Goal: Book appointment/travel/reservation

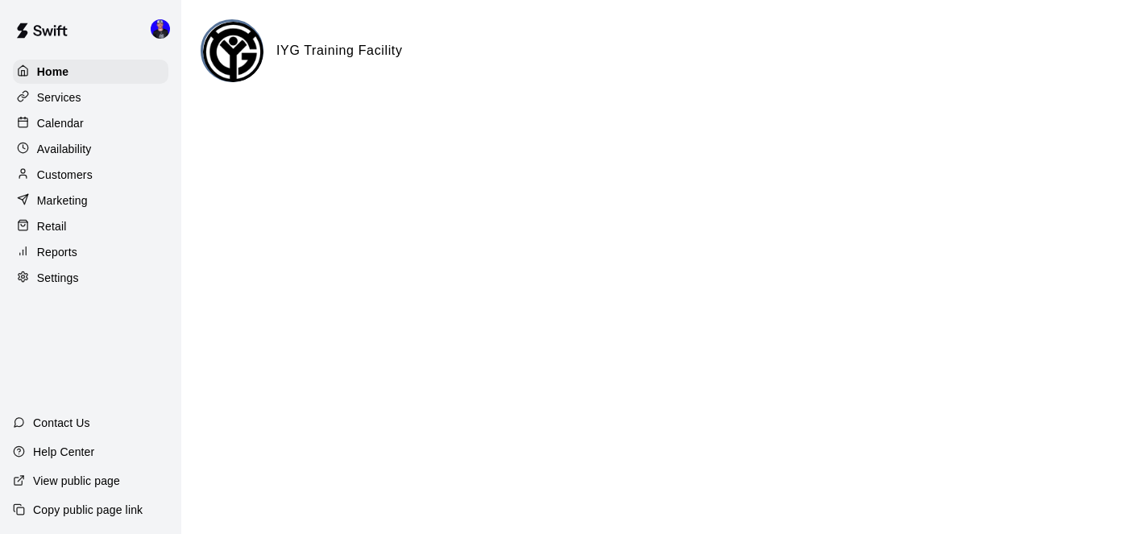
click at [73, 128] on p "Calendar" at bounding box center [60, 123] width 47 height 16
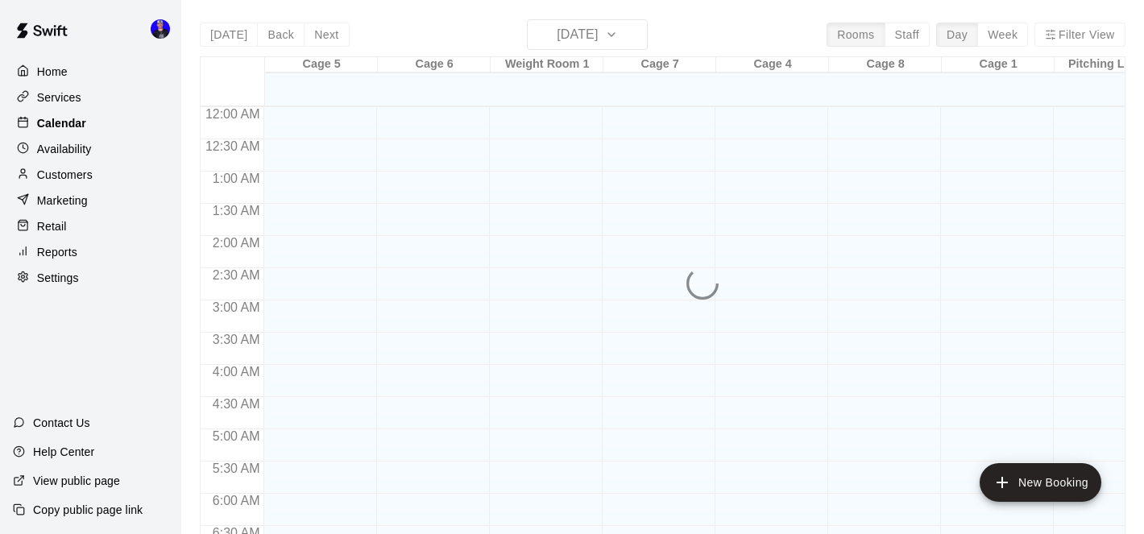
scroll to position [709, 0]
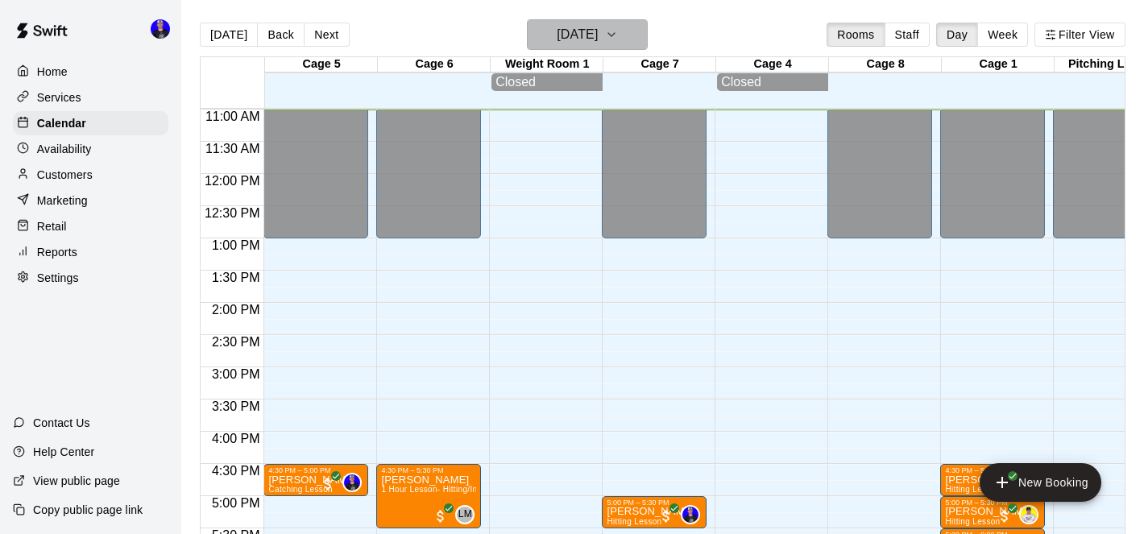
click at [588, 31] on h6 "[DATE]" at bounding box center [577, 34] width 41 height 23
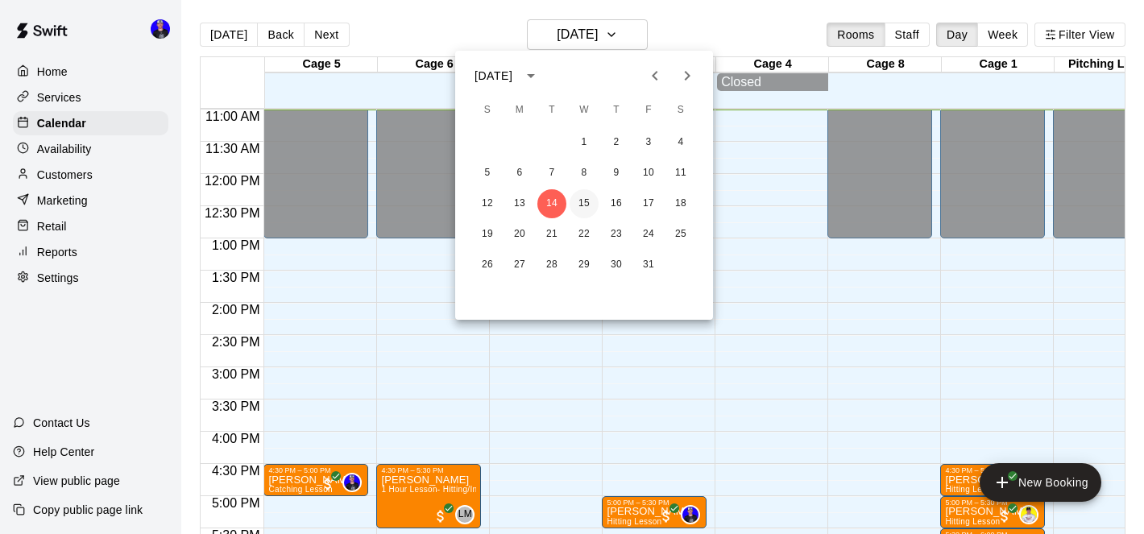
click at [585, 197] on button "15" at bounding box center [584, 203] width 29 height 29
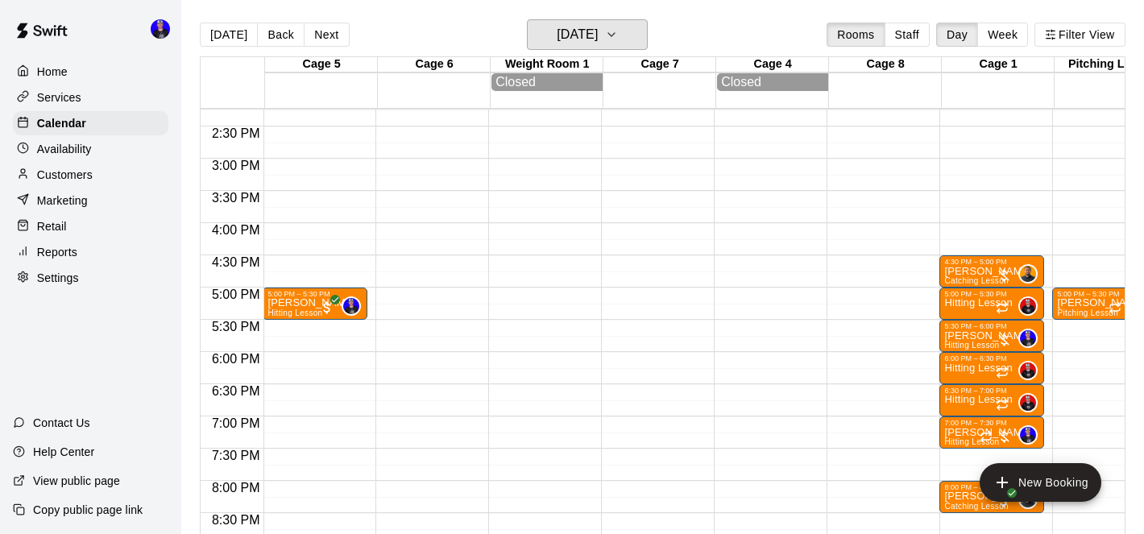
scroll to position [918, 0]
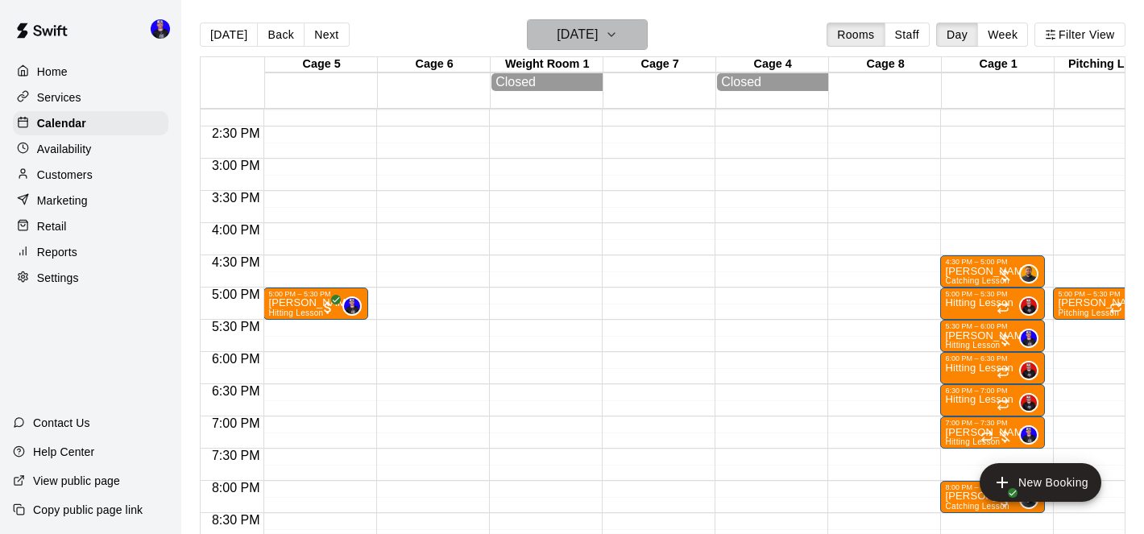
click at [598, 44] on h6 "[DATE]" at bounding box center [577, 34] width 41 height 23
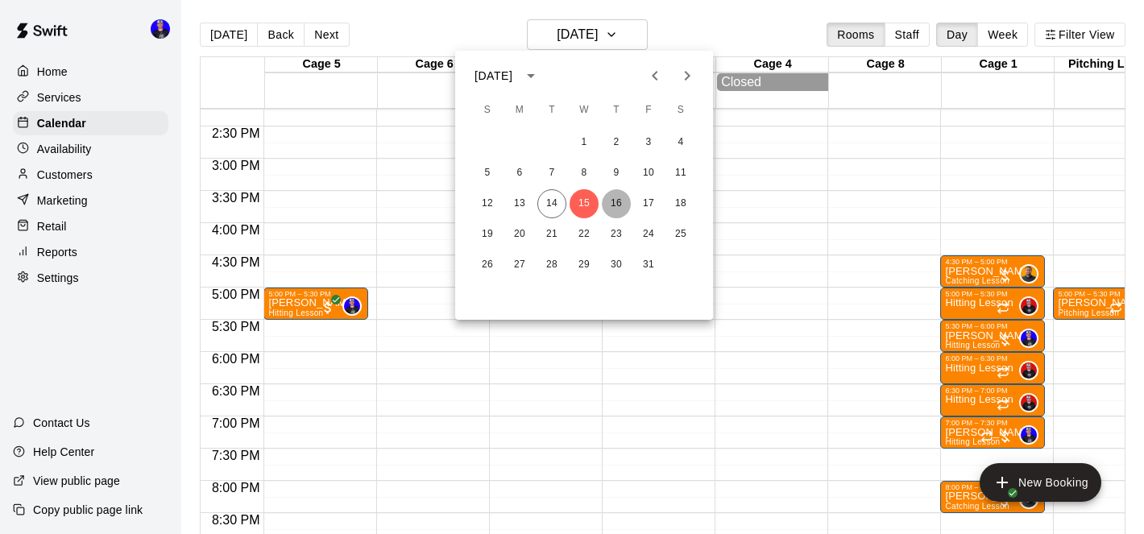
click at [611, 204] on button "16" at bounding box center [616, 203] width 29 height 29
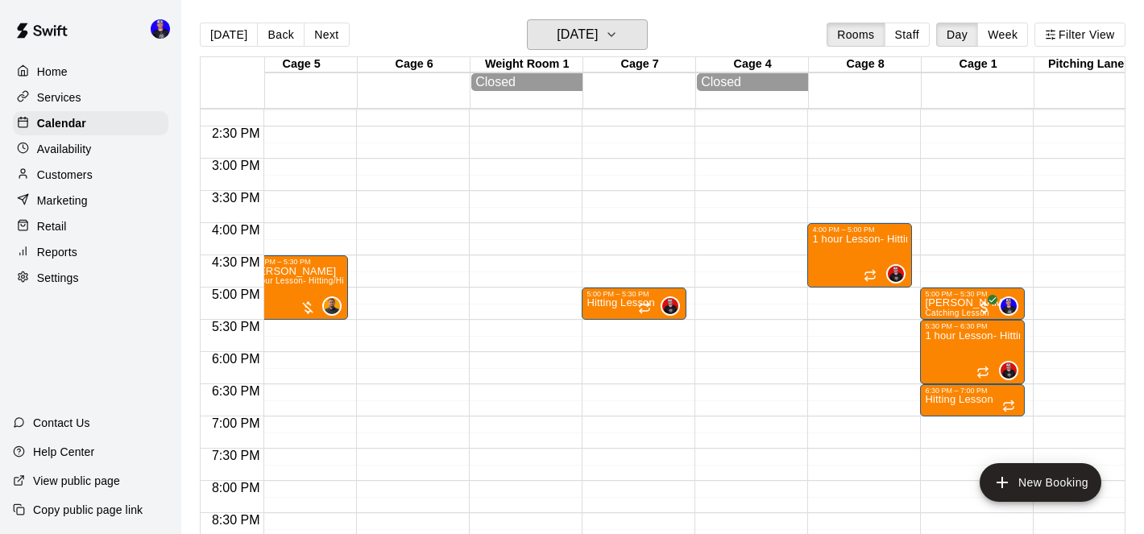
scroll to position [918, 30]
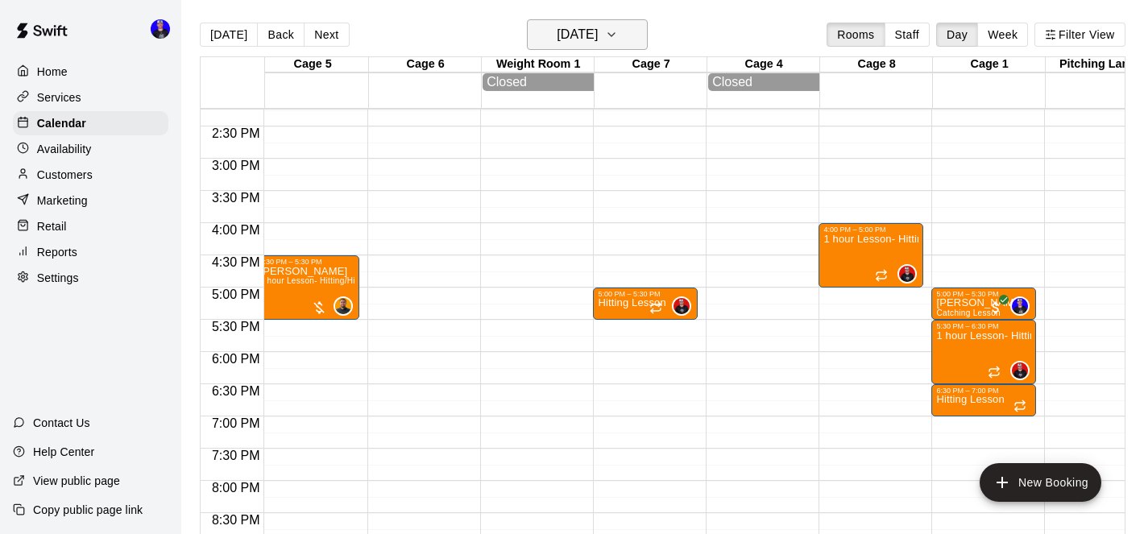
click at [618, 41] on icon "button" at bounding box center [611, 34] width 13 height 19
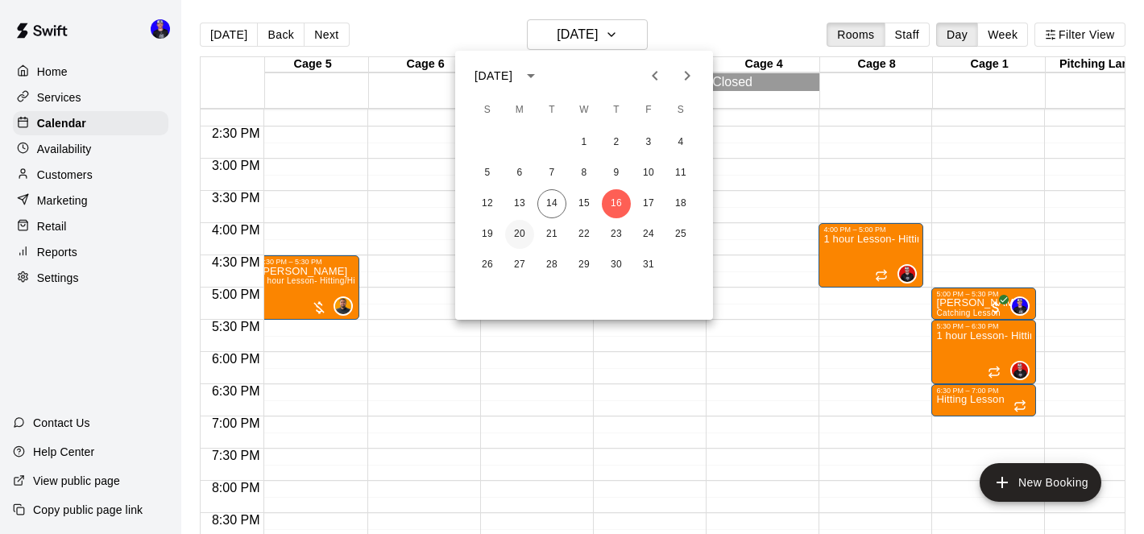
click at [522, 230] on button "20" at bounding box center [519, 234] width 29 height 29
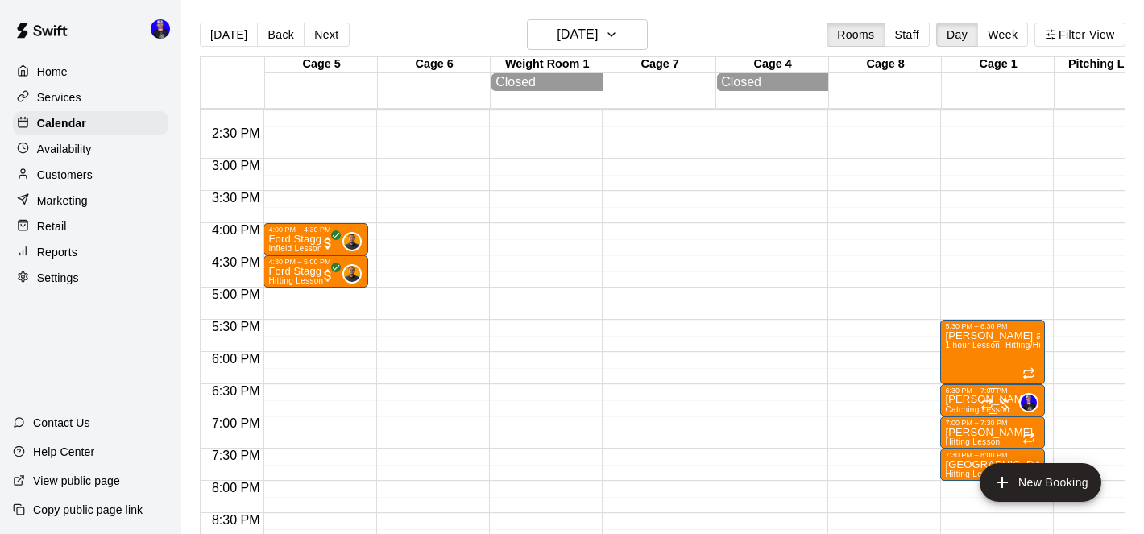
click at [968, 395] on div "6:30 PM – 7:00 PM" at bounding box center [992, 391] width 95 height 8
click at [767, 307] on div at bounding box center [572, 267] width 1144 height 534
click at [618, 34] on icon "button" at bounding box center [611, 34] width 13 height 19
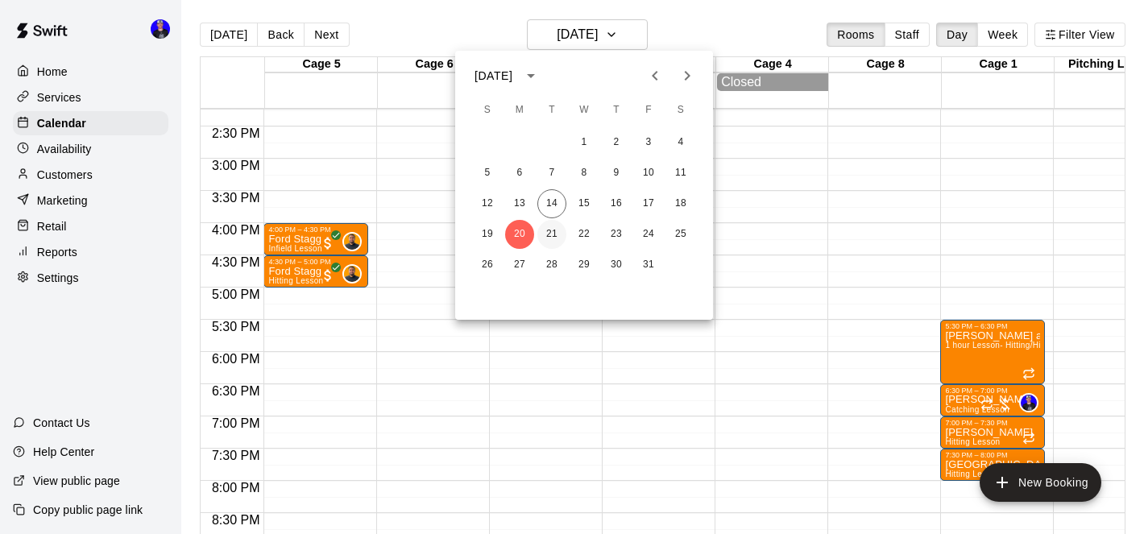
click at [550, 235] on button "21" at bounding box center [552, 234] width 29 height 29
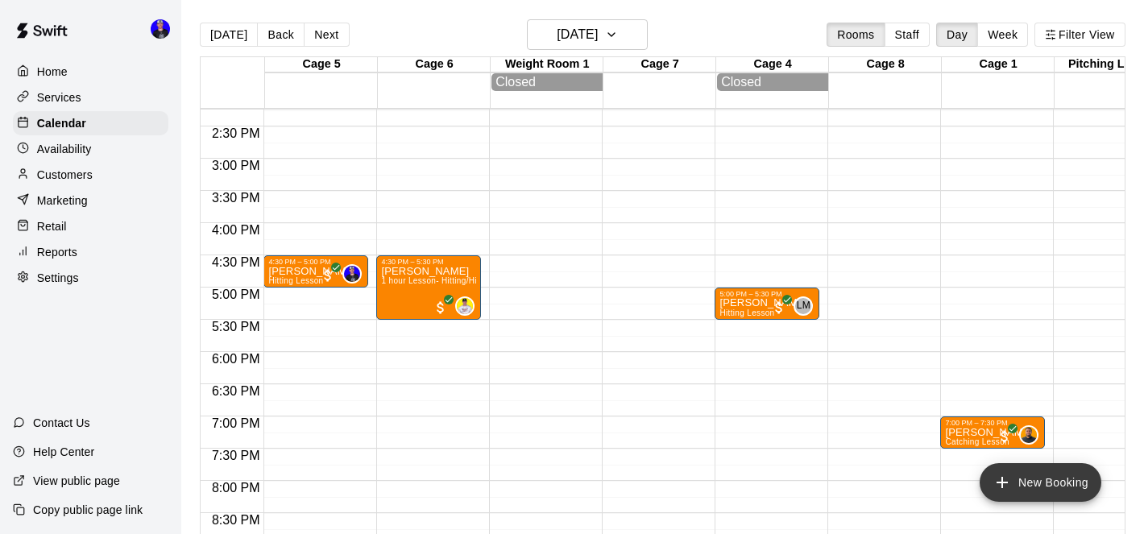
click at [1028, 487] on button "New Booking" at bounding box center [1041, 482] width 122 height 39
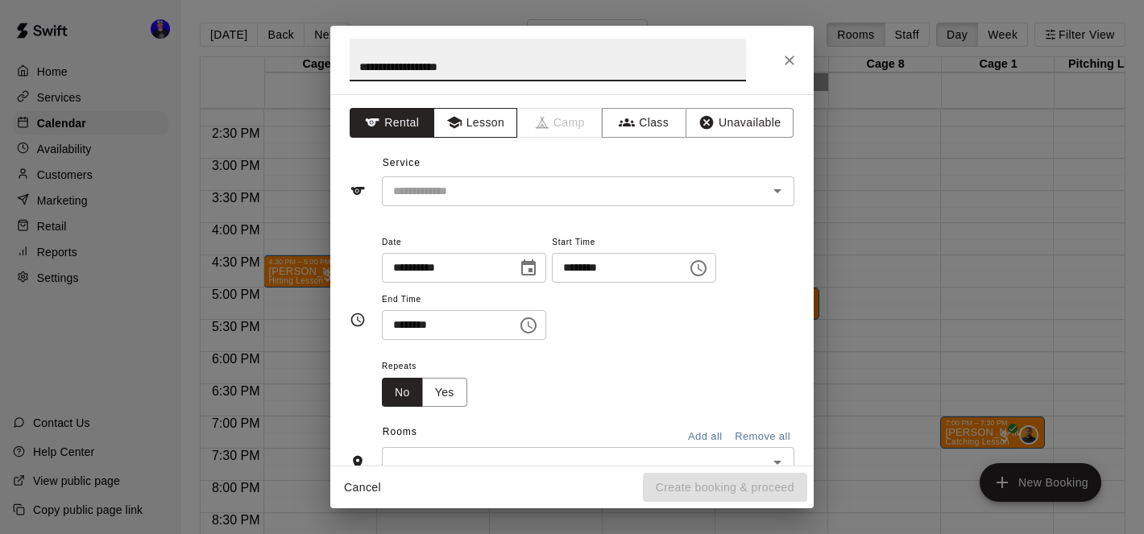
type input "**********"
click at [484, 127] on button "Lesson" at bounding box center [476, 123] width 85 height 30
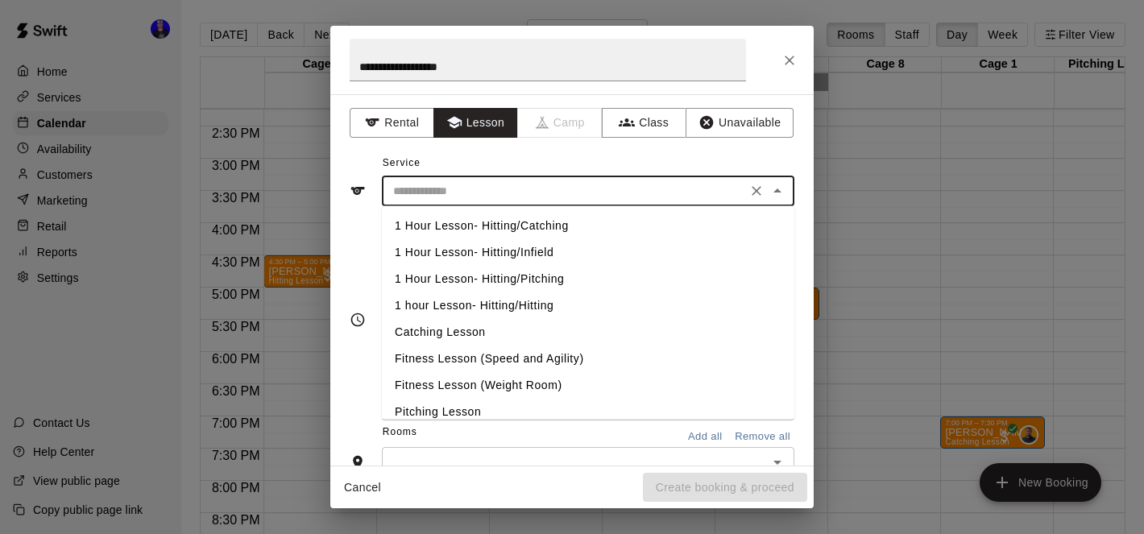
click at [637, 185] on input "text" at bounding box center [564, 191] width 355 height 20
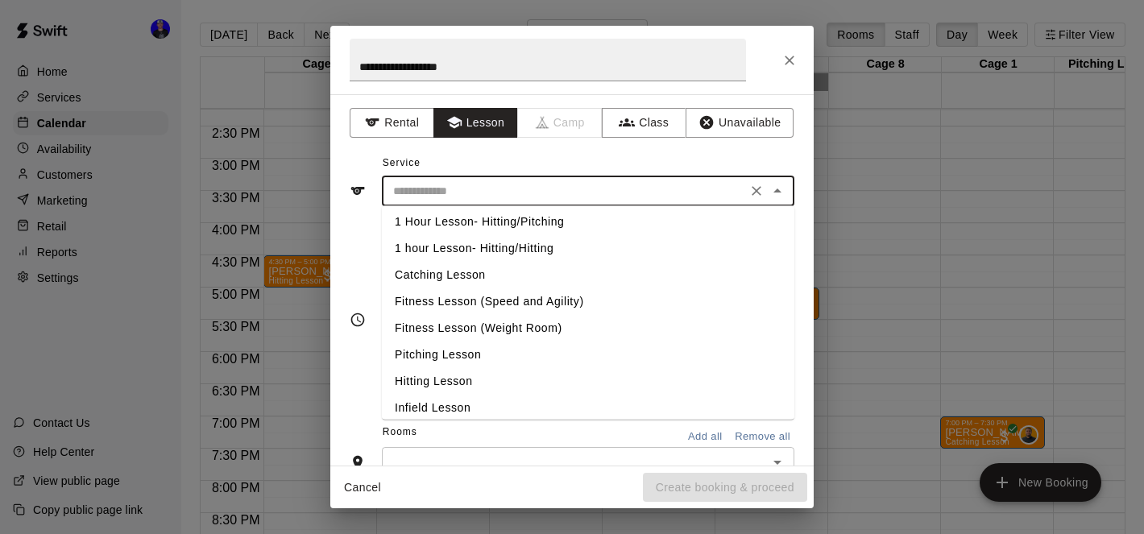
click at [480, 274] on li "Catching Lesson" at bounding box center [588, 275] width 413 height 27
type input "**********"
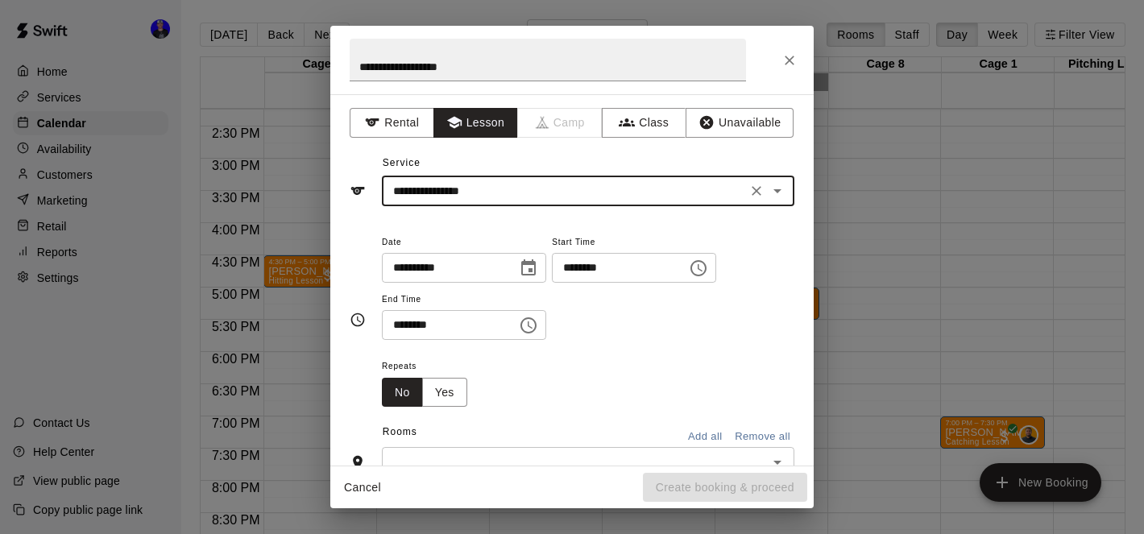
click at [575, 272] on input "********" at bounding box center [614, 268] width 124 height 30
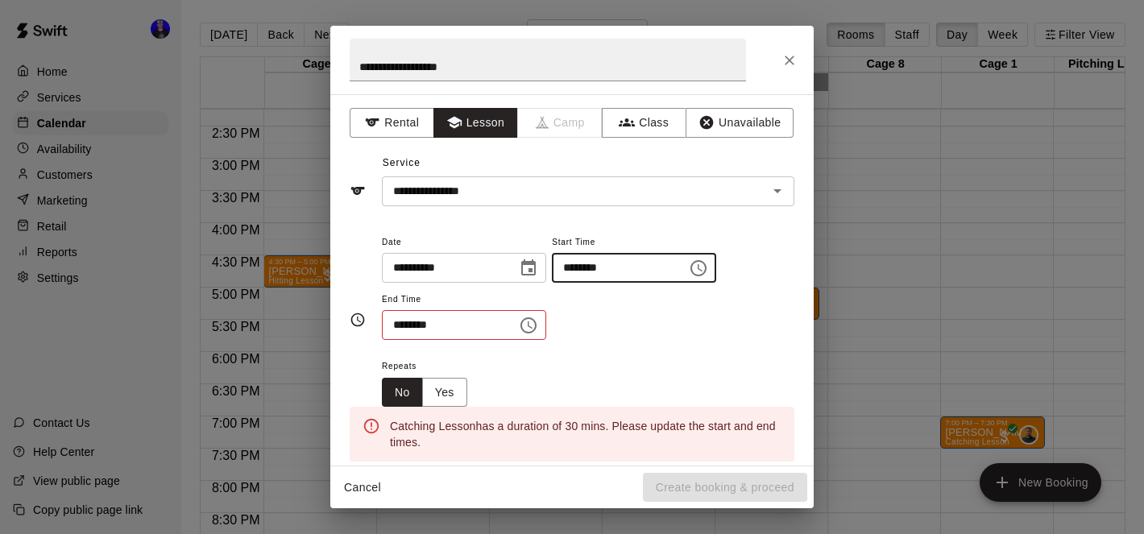
type input "********"
click at [398, 326] on input "********" at bounding box center [444, 325] width 124 height 30
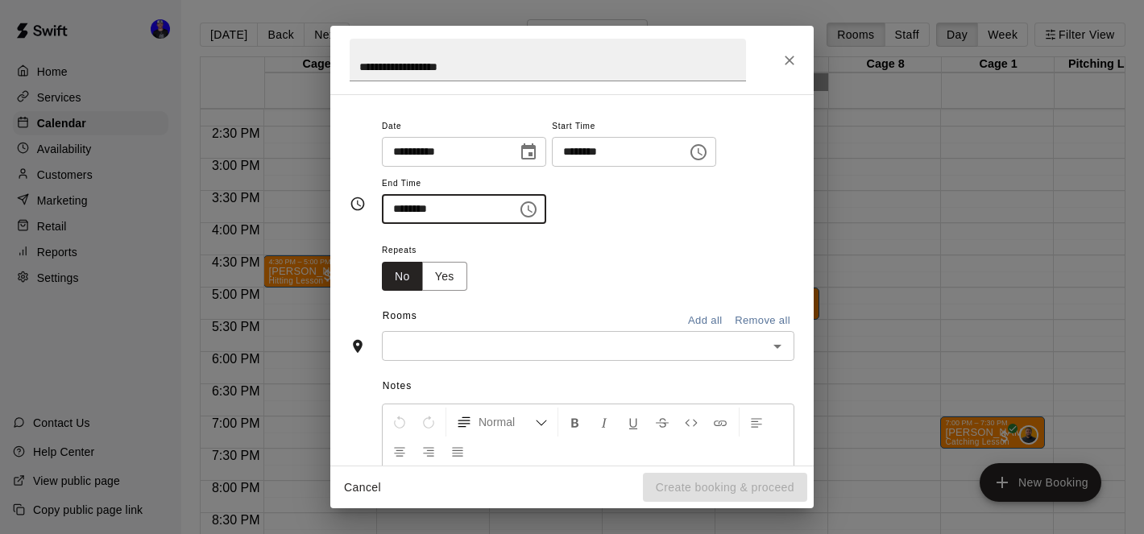
scroll to position [131, 0]
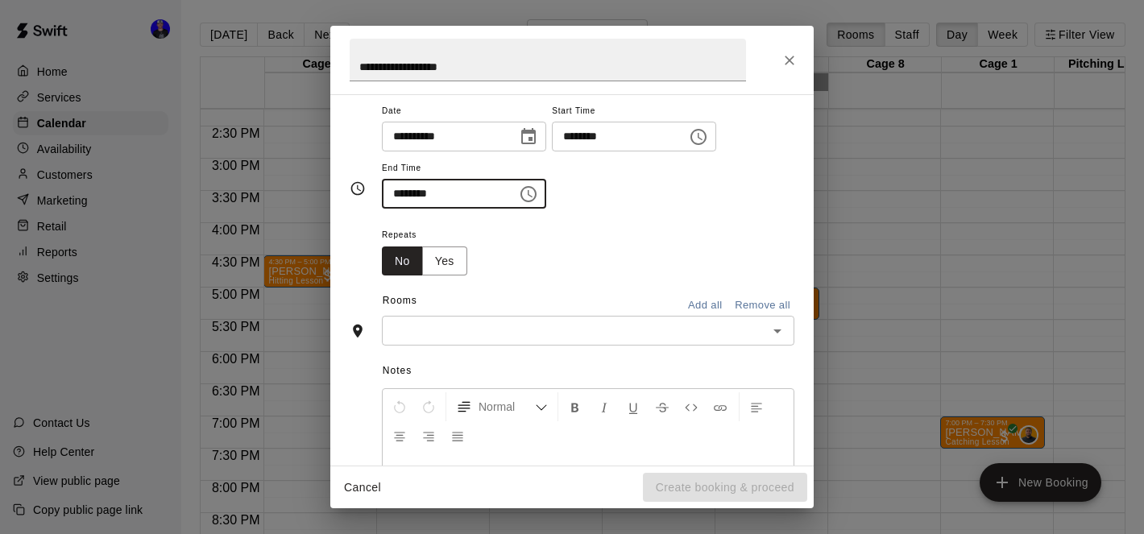
type input "********"
click at [611, 330] on input "text" at bounding box center [575, 331] width 376 height 20
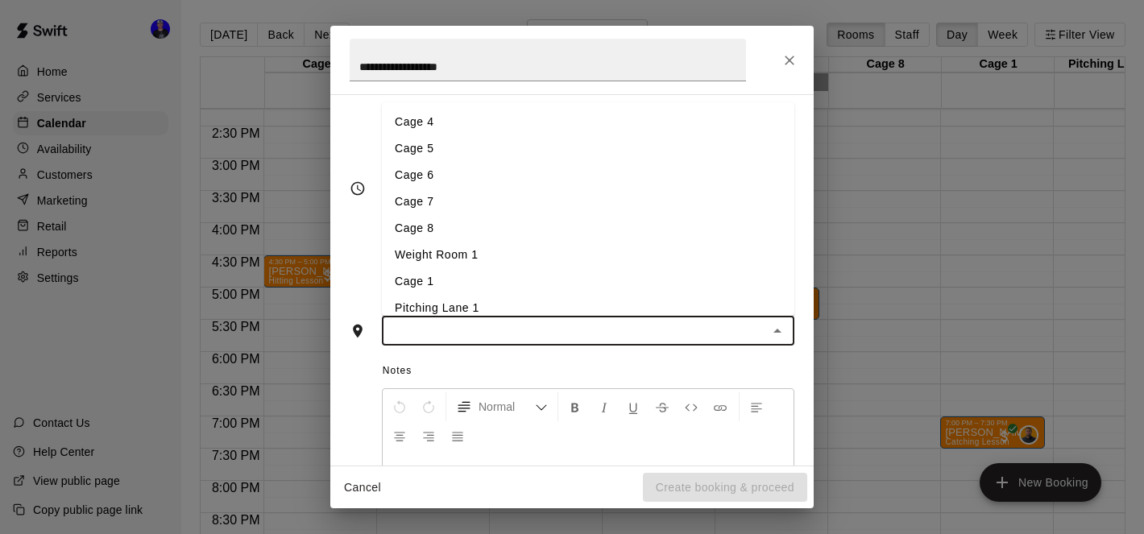
click at [549, 192] on li "Cage 7" at bounding box center [588, 202] width 413 height 27
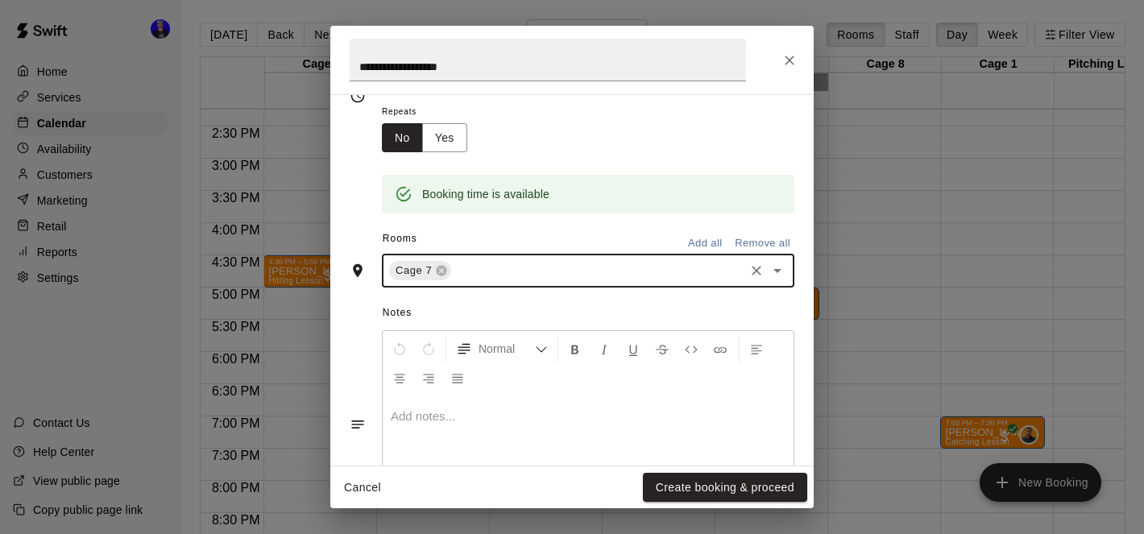
scroll to position [330, 0]
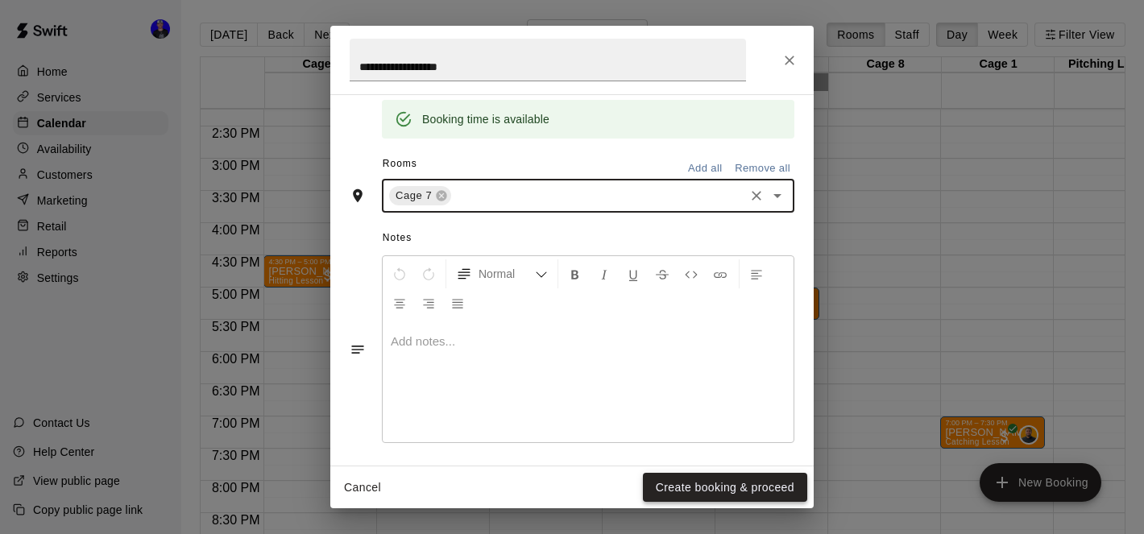
click at [720, 482] on button "Create booking & proceed" at bounding box center [725, 488] width 164 height 30
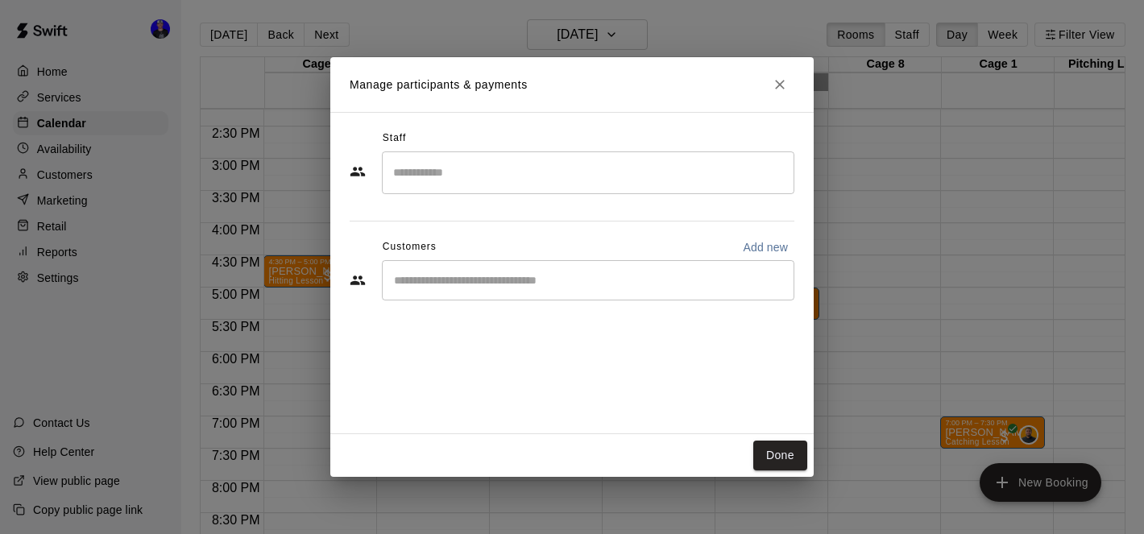
click at [534, 168] on input "Search staff" at bounding box center [588, 173] width 398 height 28
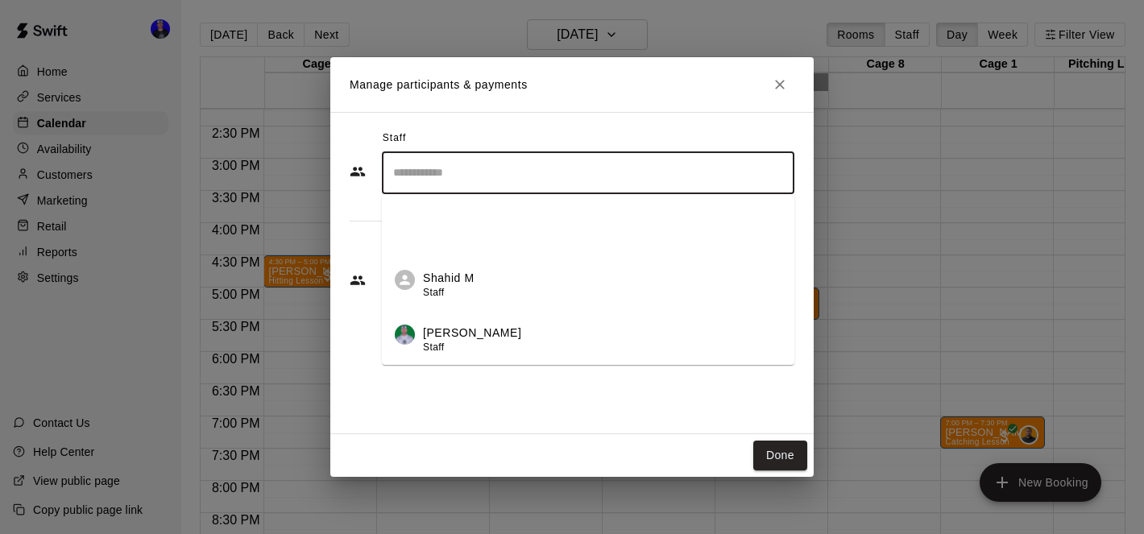
scroll to position [487, 0]
click at [489, 332] on p "[PERSON_NAME]" at bounding box center [472, 336] width 98 height 17
